Goal: Download file/media

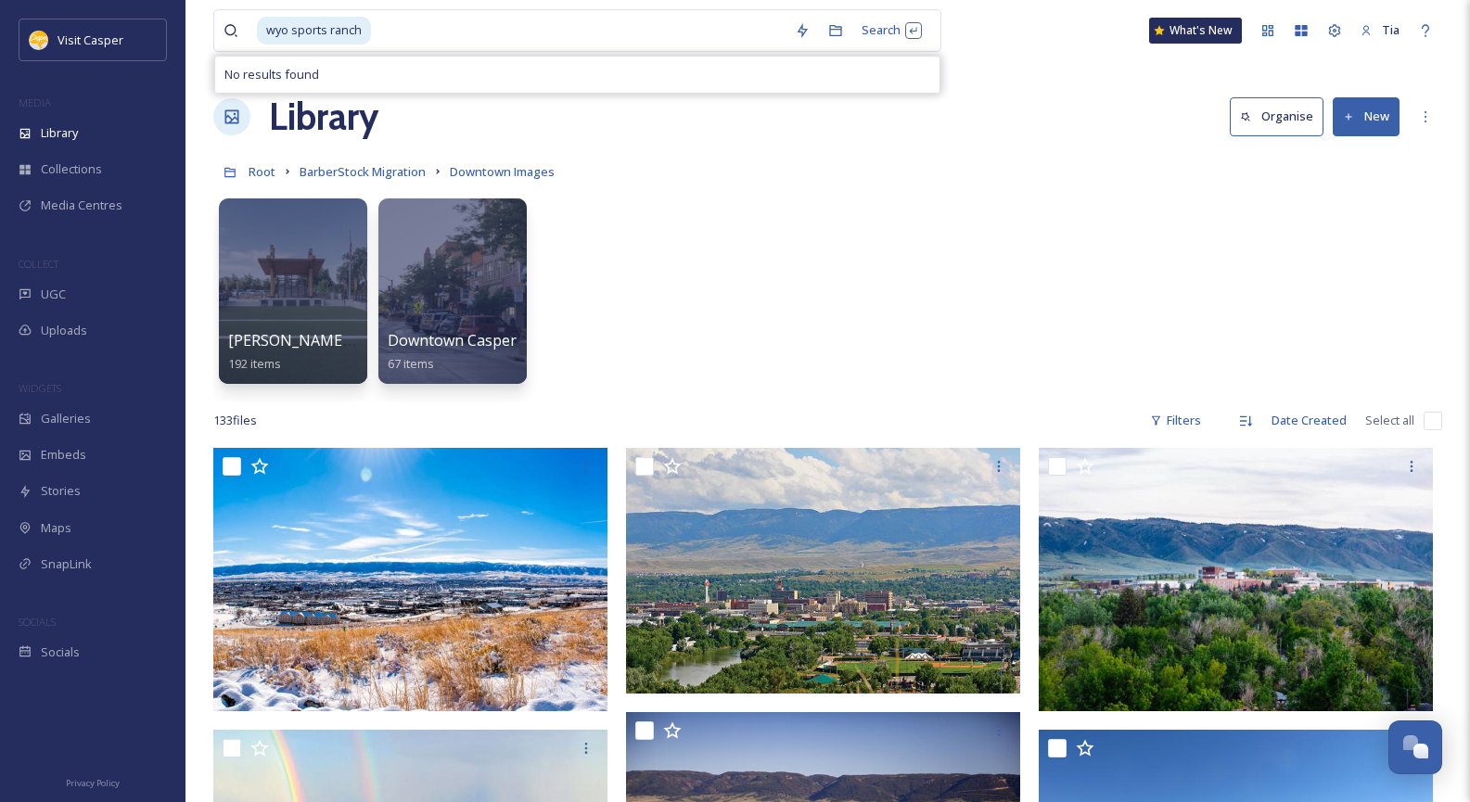
scroll to position [556, 0]
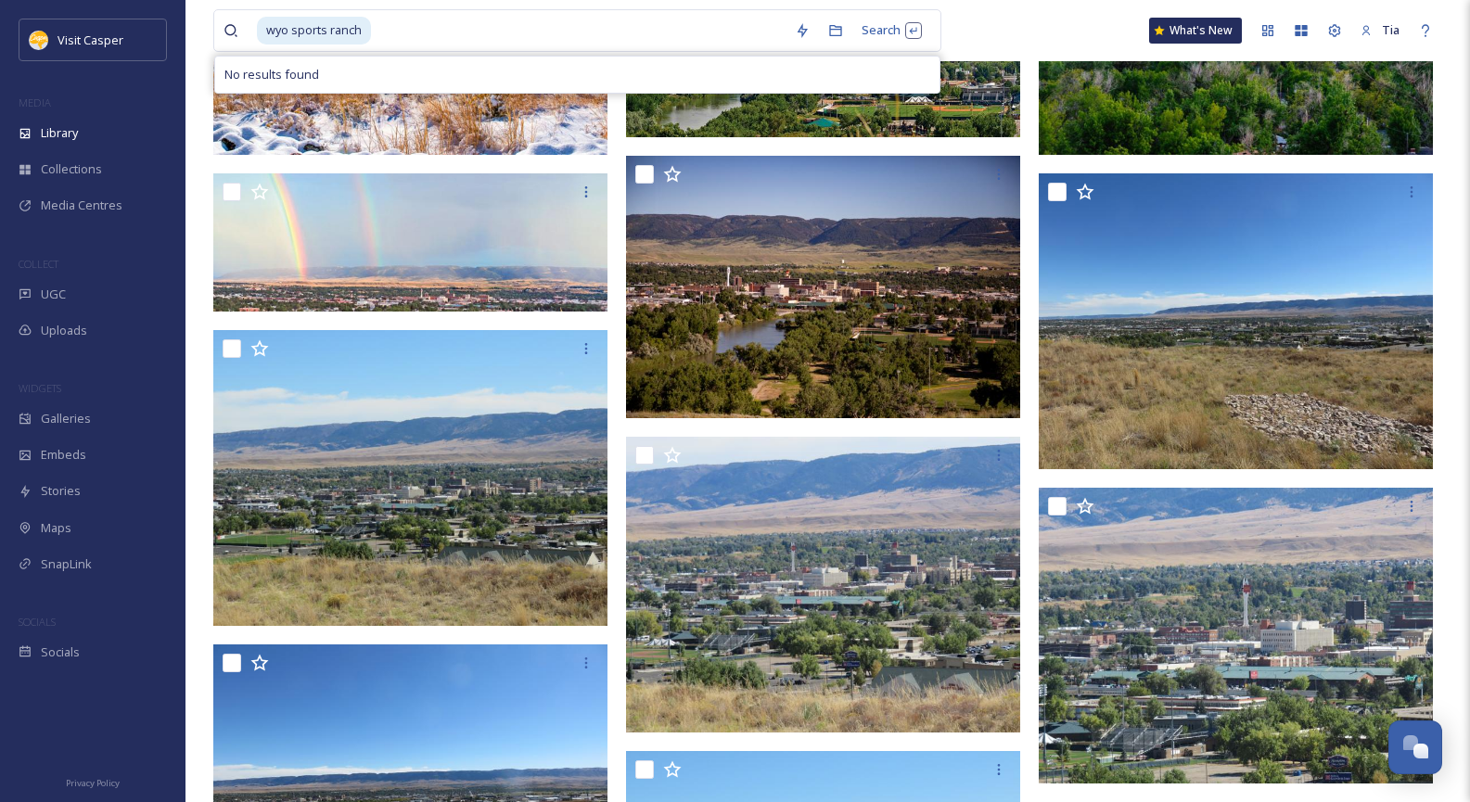
click at [415, 28] on input at bounding box center [579, 30] width 413 height 41
type input "w"
type input "visit [GEOGRAPHIC_DATA]"
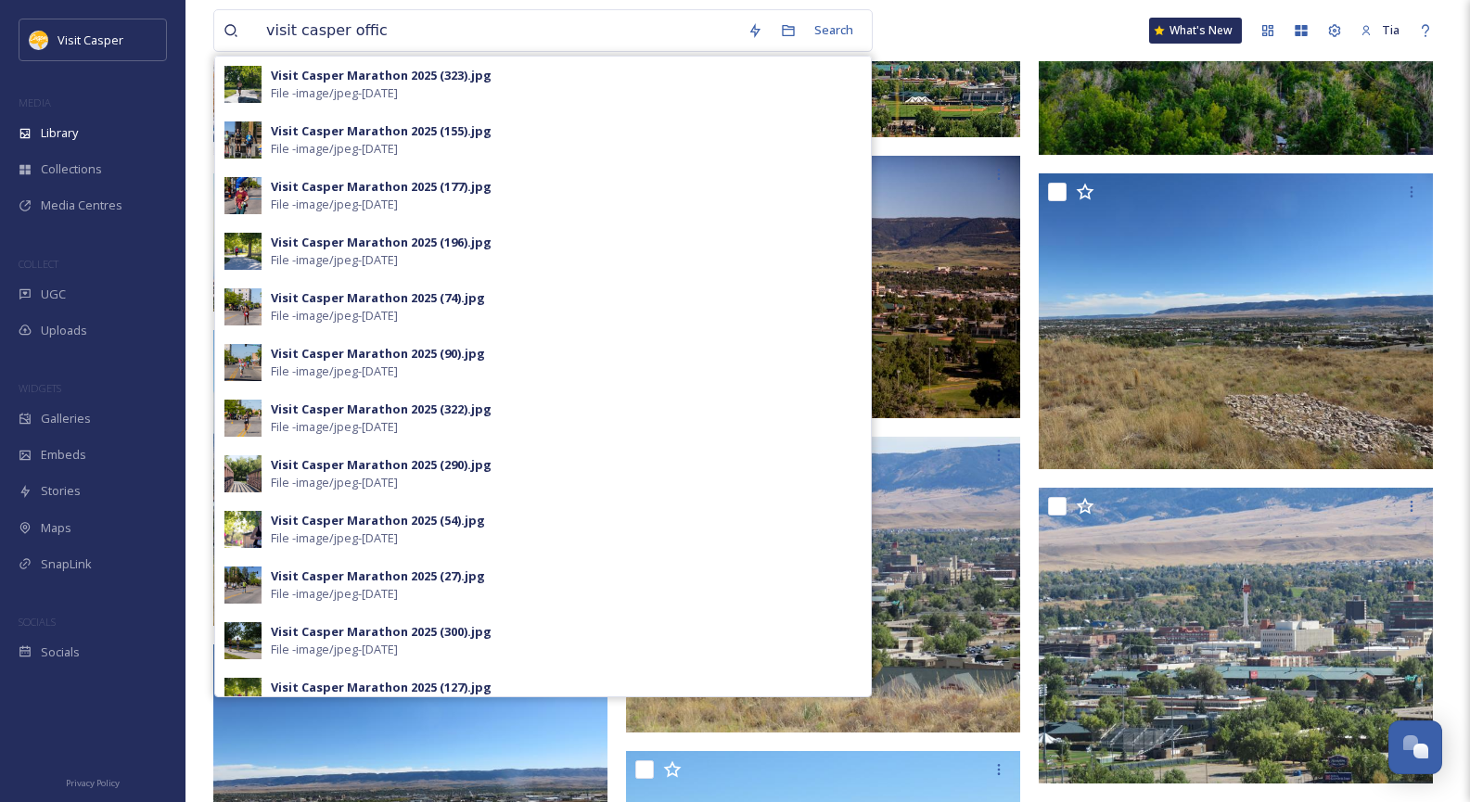
type input "visit casper office"
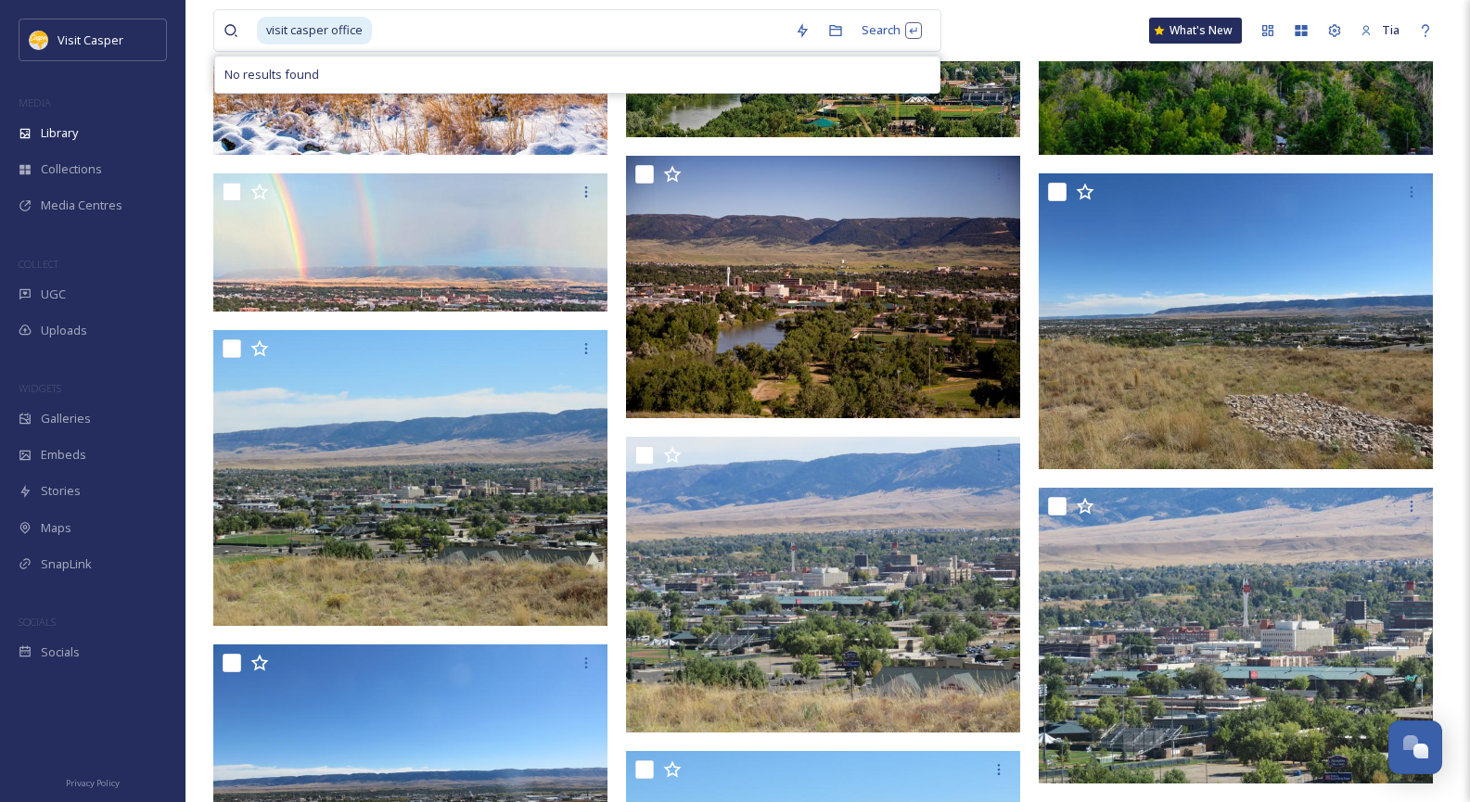
click at [396, 29] on input at bounding box center [580, 30] width 412 height 41
drag, startPoint x: 392, startPoint y: 29, endPoint x: 233, endPoint y: 45, distance: 160.3
click at [233, 45] on div "visit casper office" at bounding box center [505, 30] width 562 height 41
type input "v"
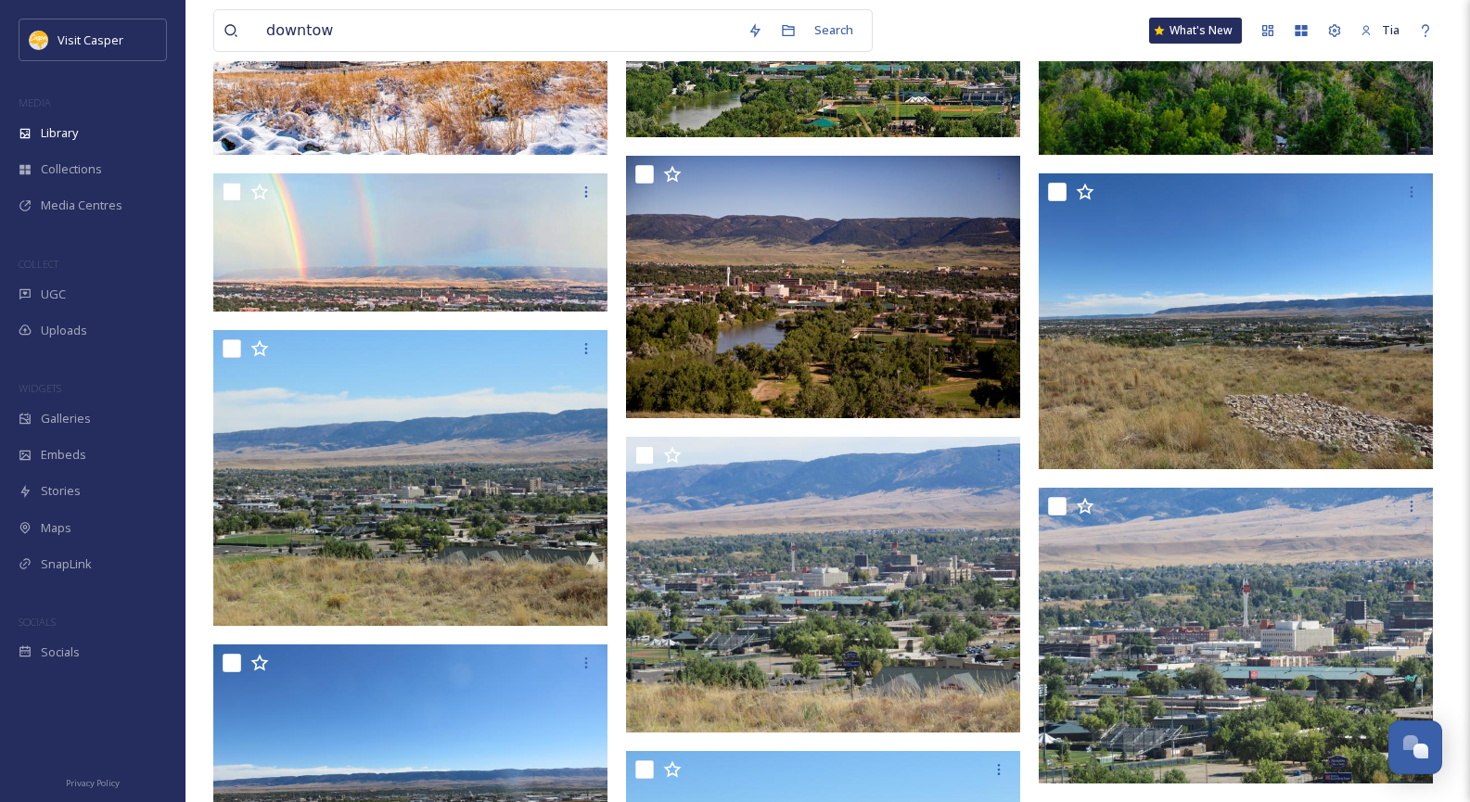
type input "downtown"
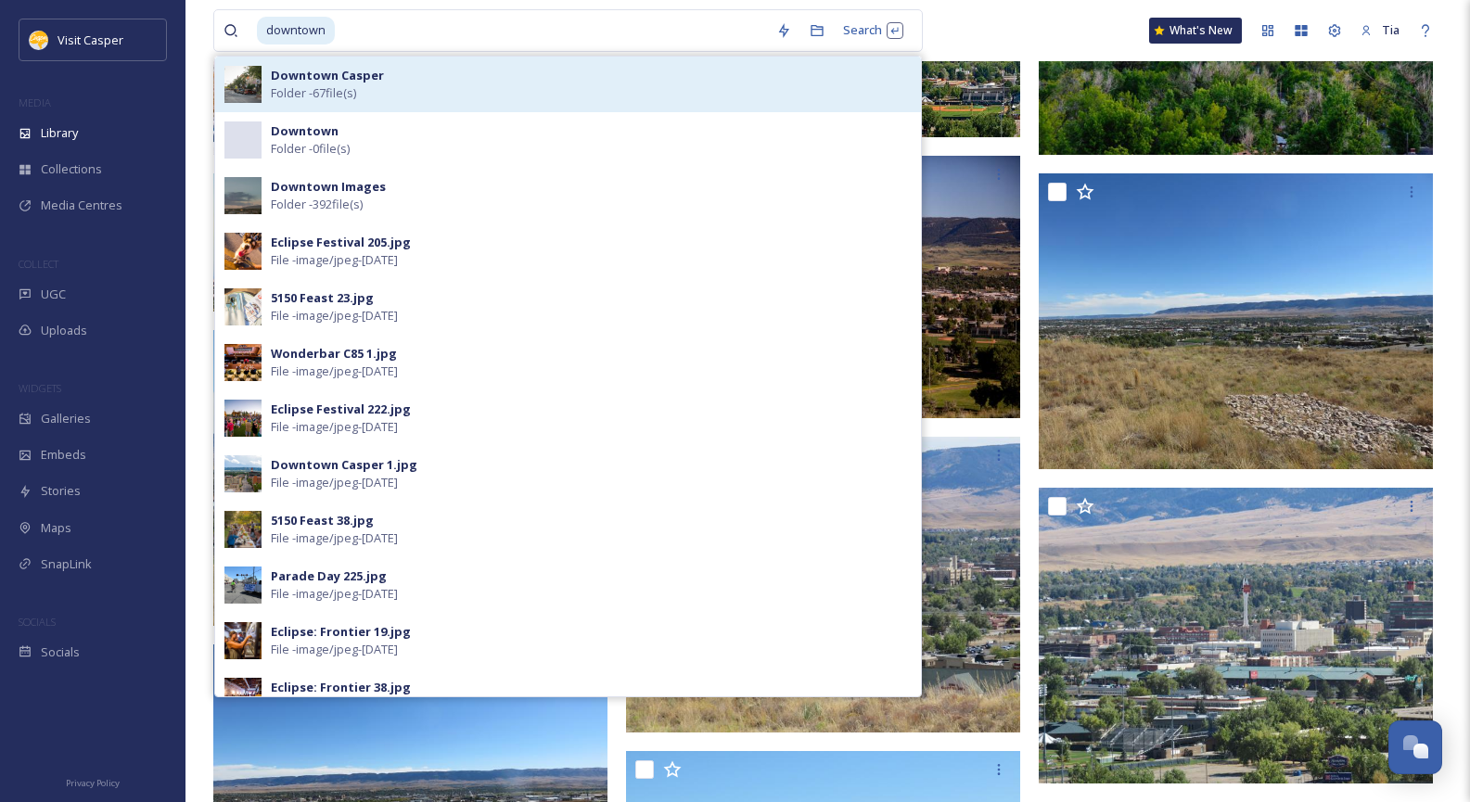
click at [327, 89] on span "Folder - 67 file(s)" at bounding box center [313, 93] width 85 height 18
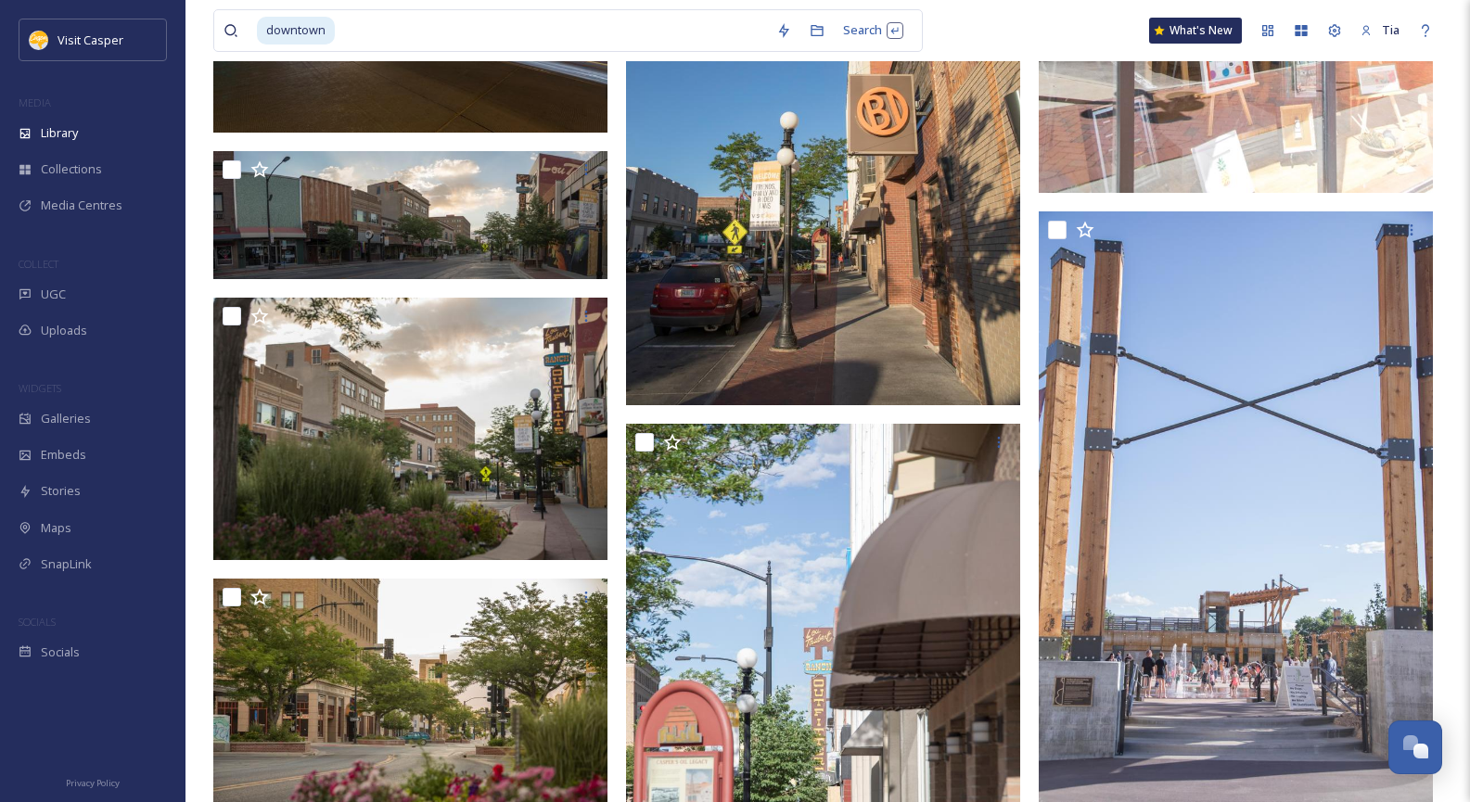
scroll to position [4359, 0]
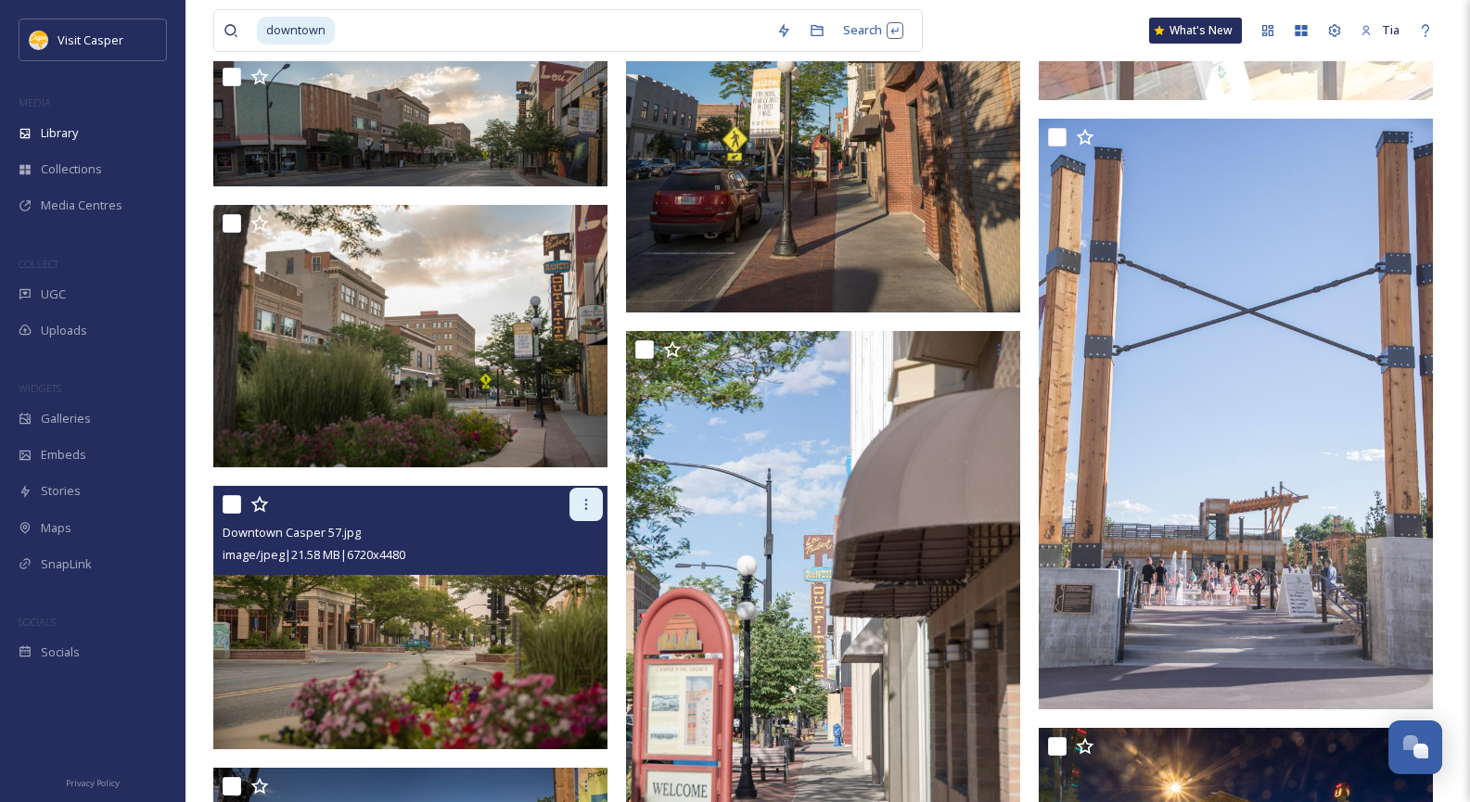
click at [583, 505] on icon at bounding box center [586, 504] width 15 height 15
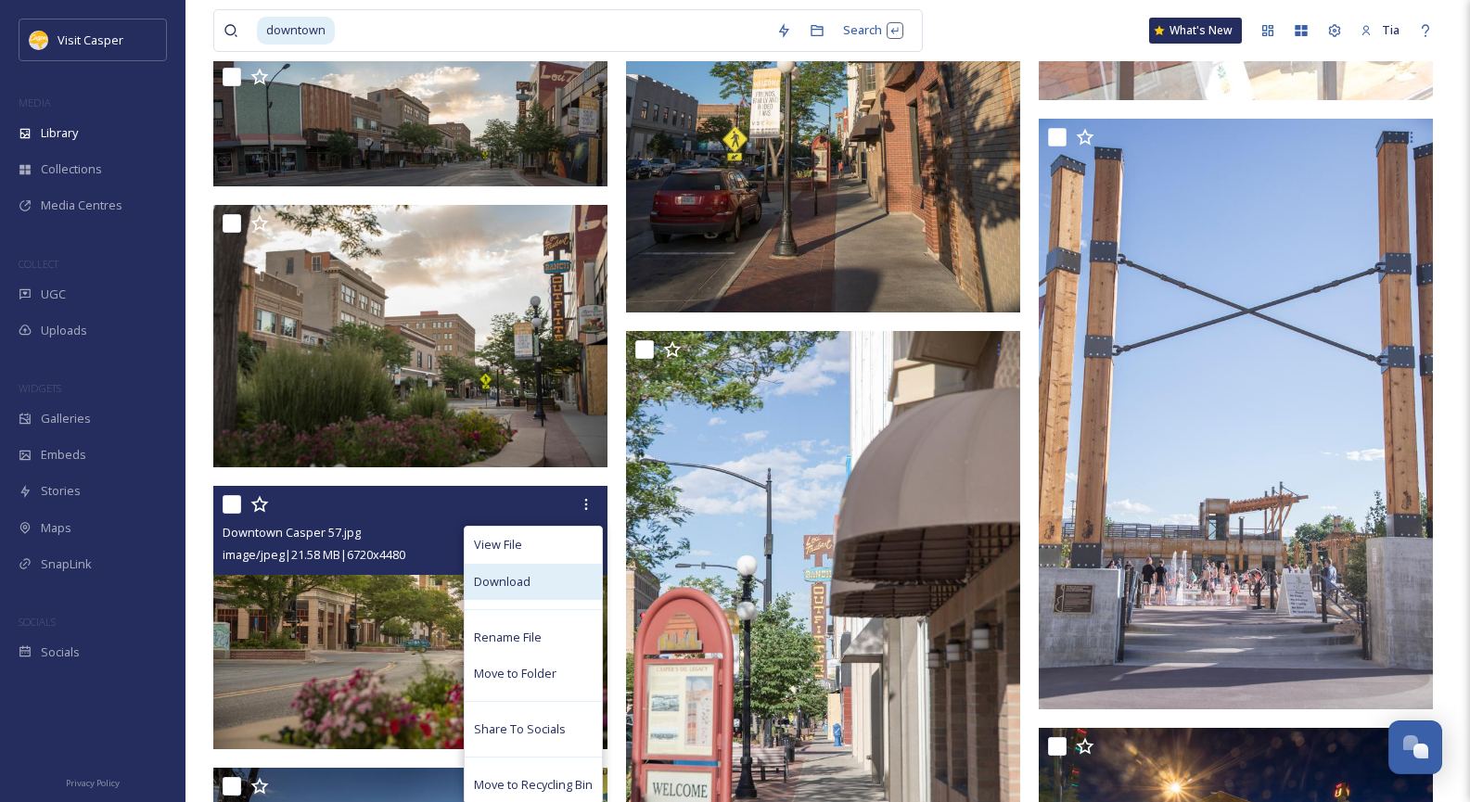
click at [535, 582] on div "Download" at bounding box center [533, 582] width 137 height 36
